Goal: Find specific page/section: Find specific page/section

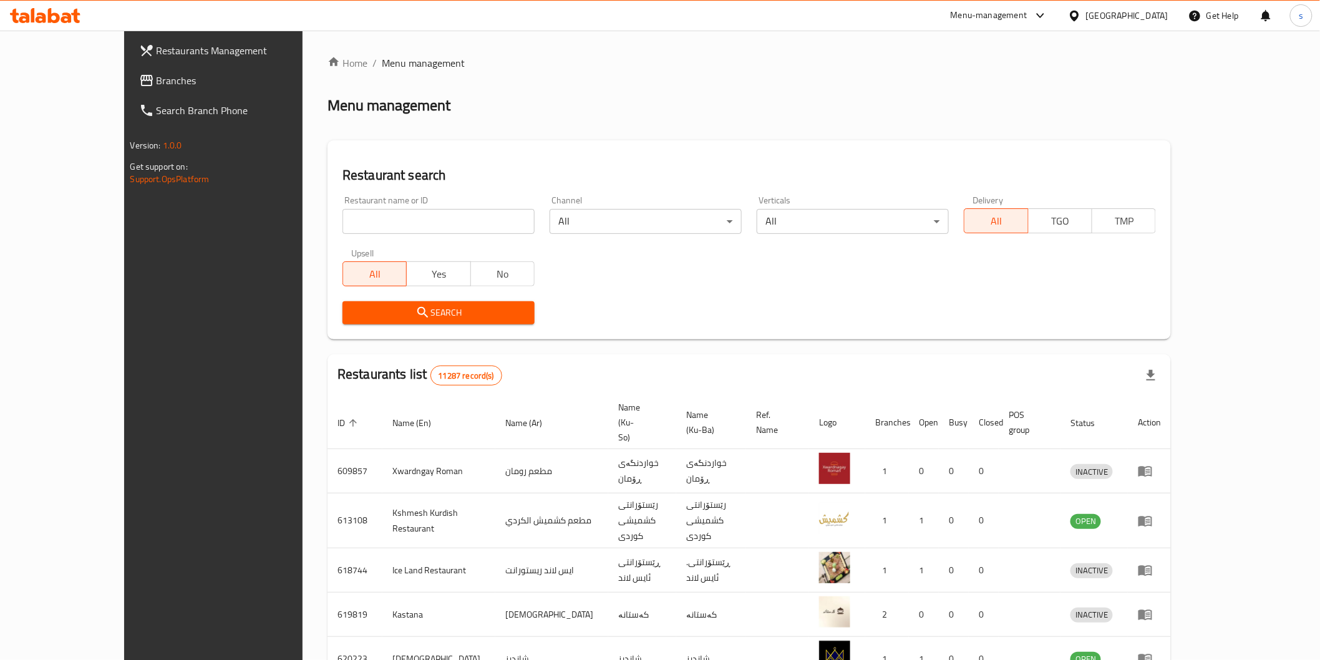
drag, startPoint x: 0, startPoint y: 0, endPoint x: 457, endPoint y: 229, distance: 510.8
click at [457, 229] on input "search" at bounding box center [438, 221] width 192 height 25
paste input "mandi albait yameny"
click button "Search" at bounding box center [438, 312] width 192 height 23
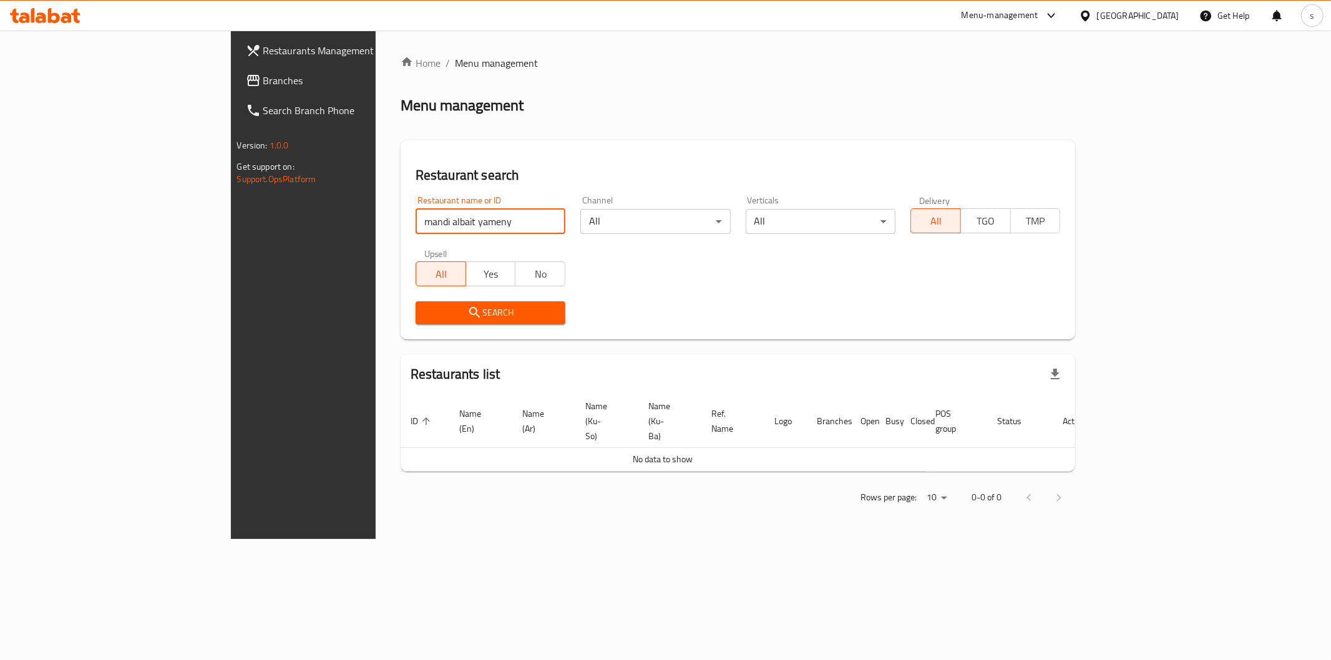
click at [415, 220] on input "mandi albait yameny" at bounding box center [490, 221] width 150 height 25
click at [415, 220] on input "mandi yameny" at bounding box center [490, 221] width 150 height 25
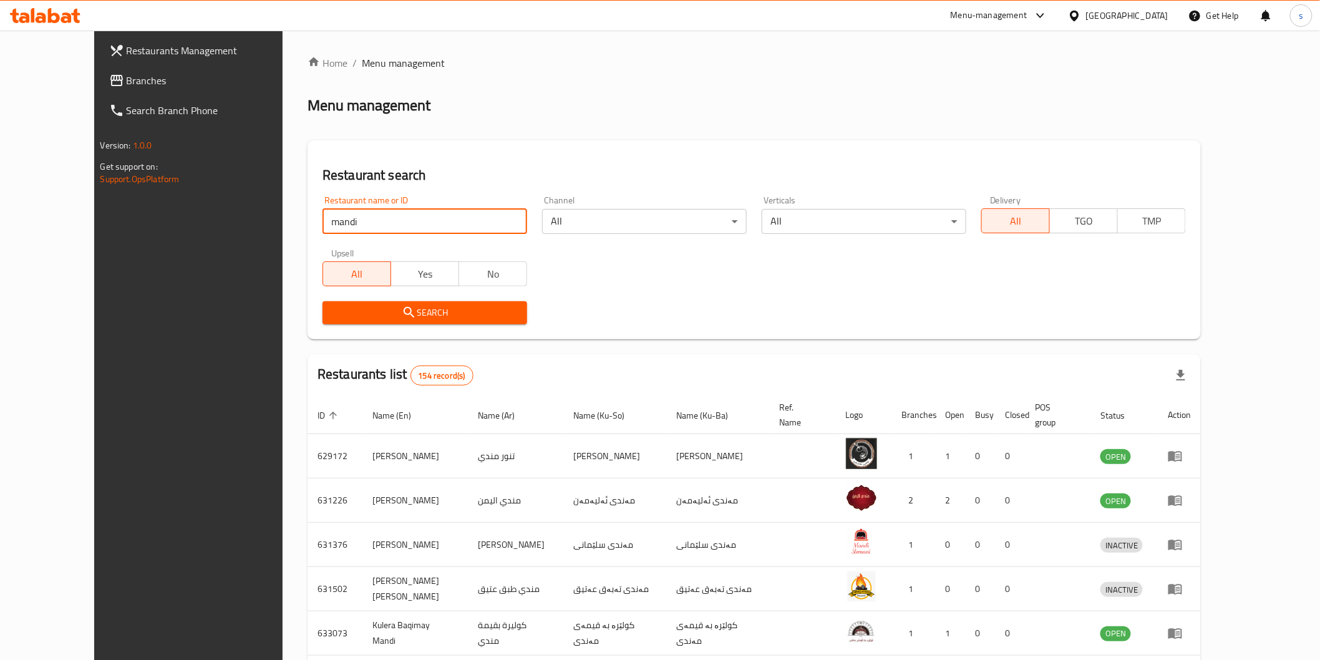
drag, startPoint x: 376, startPoint y: 222, endPoint x: 211, endPoint y: 223, distance: 165.3
click at [211, 223] on div "Restaurants Management Branches Search Branch Phone Version: 1.0.0 Get support …" at bounding box center [660, 488] width 1132 height 914
paste input "مندي البيت اليمني"
type input "مندي البيت اليمني"
click button "Search" at bounding box center [425, 312] width 205 height 23
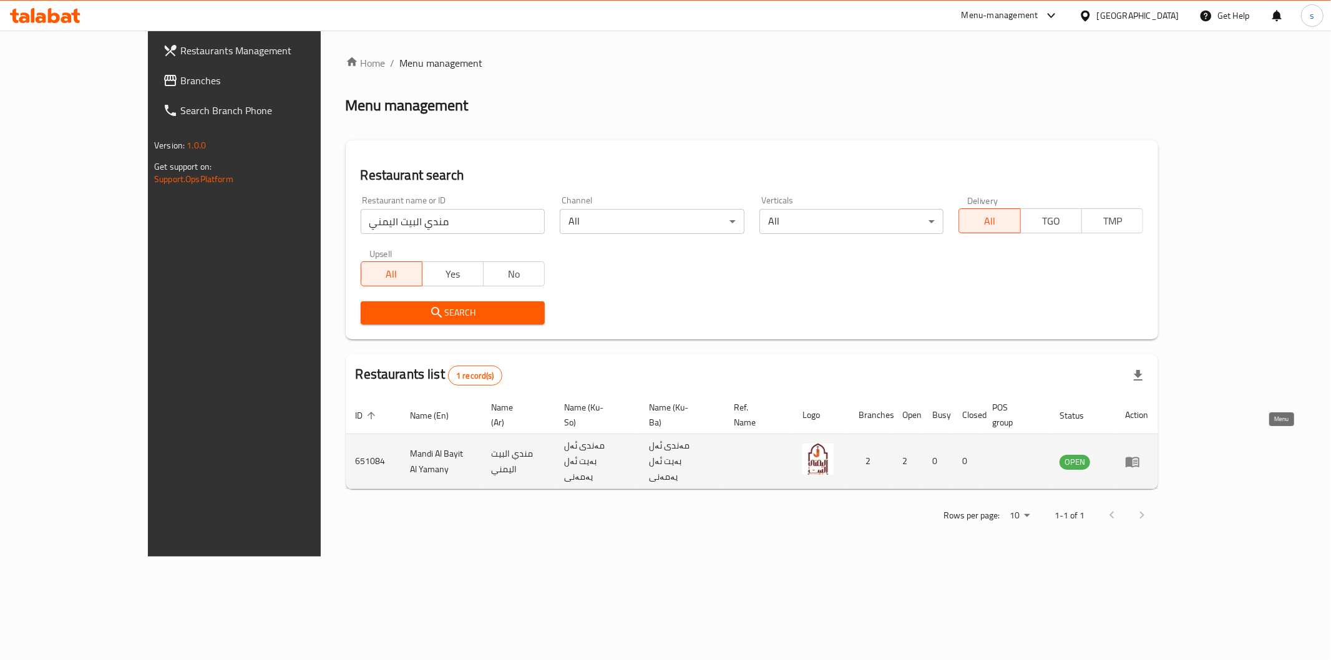
click at [1139, 457] on icon "enhanced table" at bounding box center [1132, 462] width 14 height 11
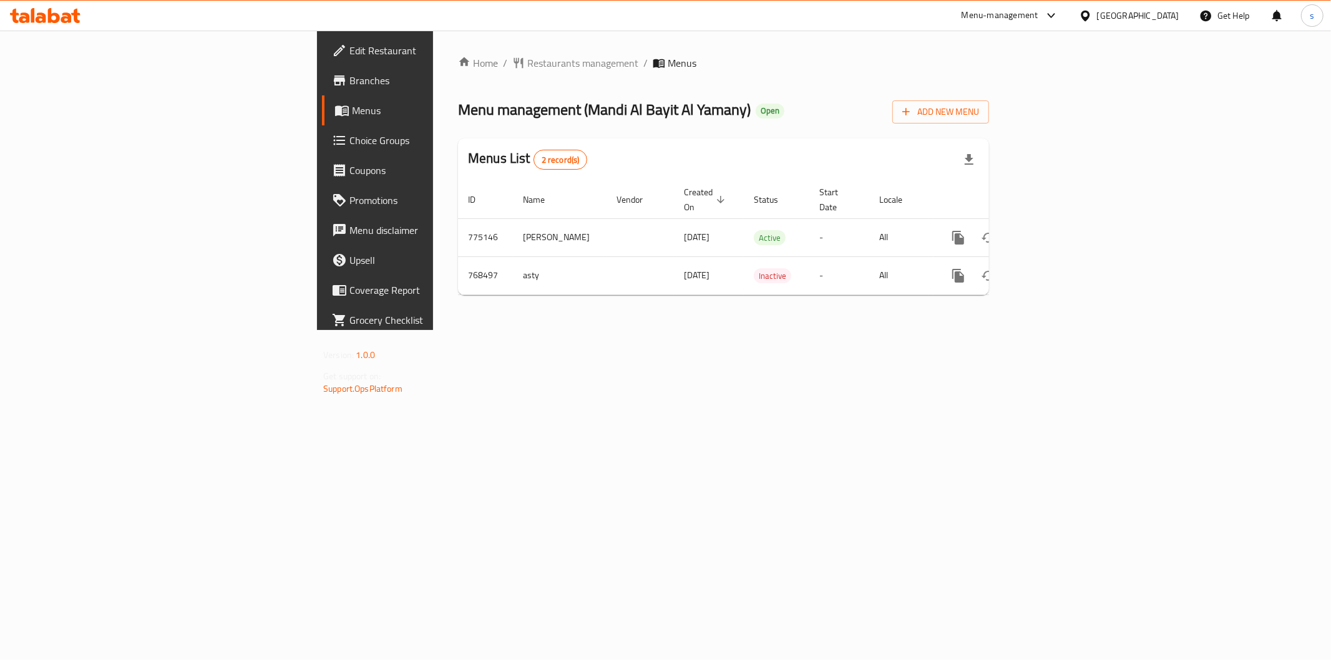
click at [349, 82] on span "Branches" at bounding box center [439, 80] width 180 height 15
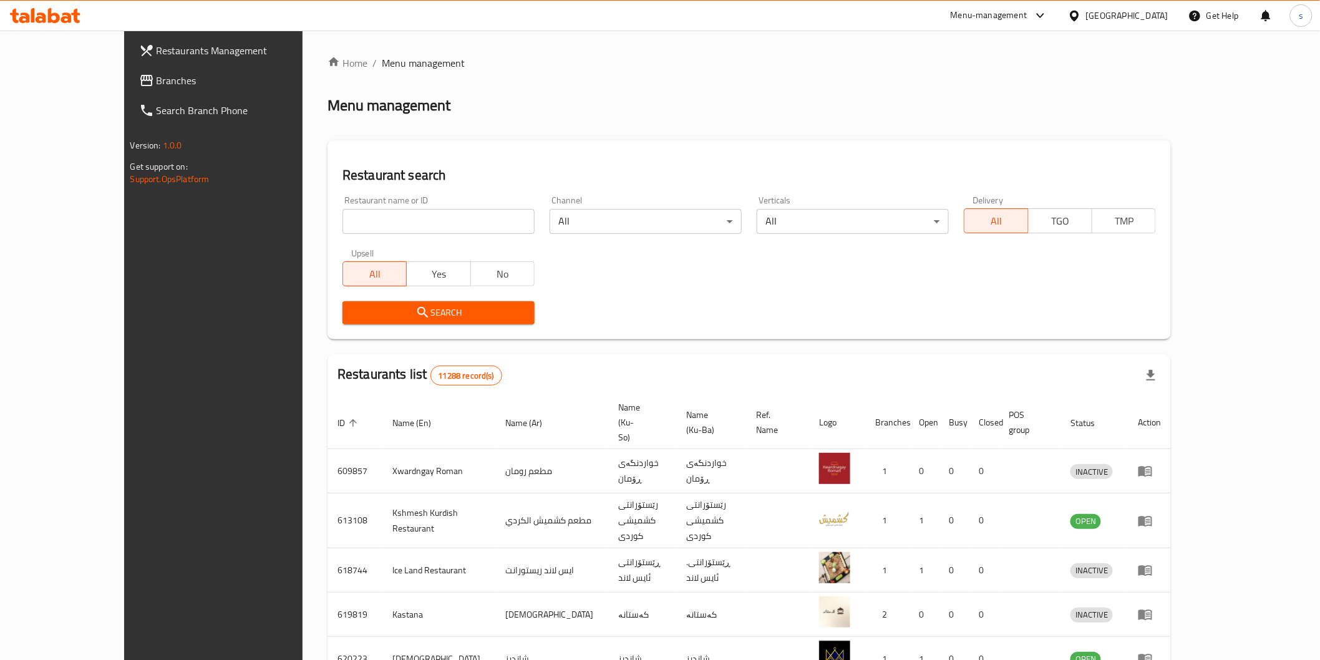
click at [157, 74] on span "Branches" at bounding box center [246, 80] width 178 height 15
